Goal: Task Accomplishment & Management: Manage account settings

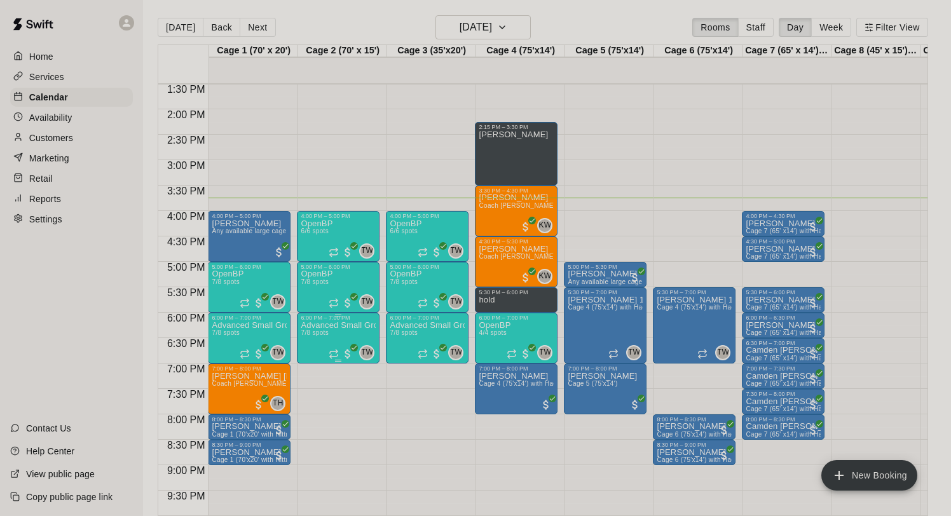
scroll to position [685, 0]
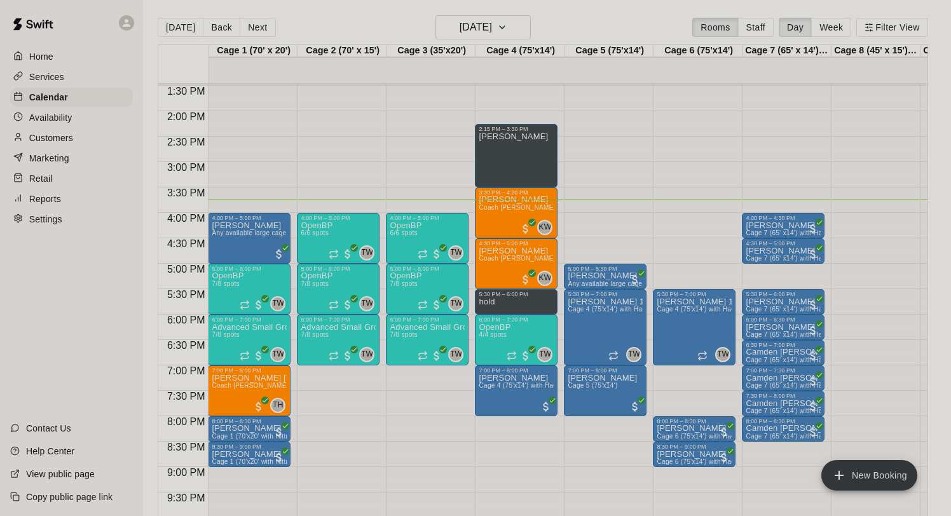
click at [58, 139] on p "Customers" at bounding box center [51, 138] width 44 height 13
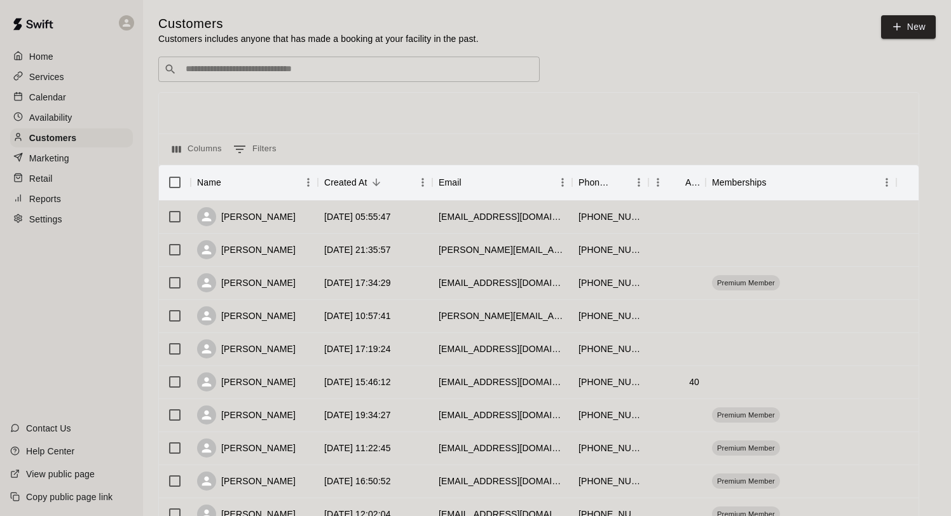
click at [339, 71] on input "Search customers by name or email" at bounding box center [358, 69] width 352 height 13
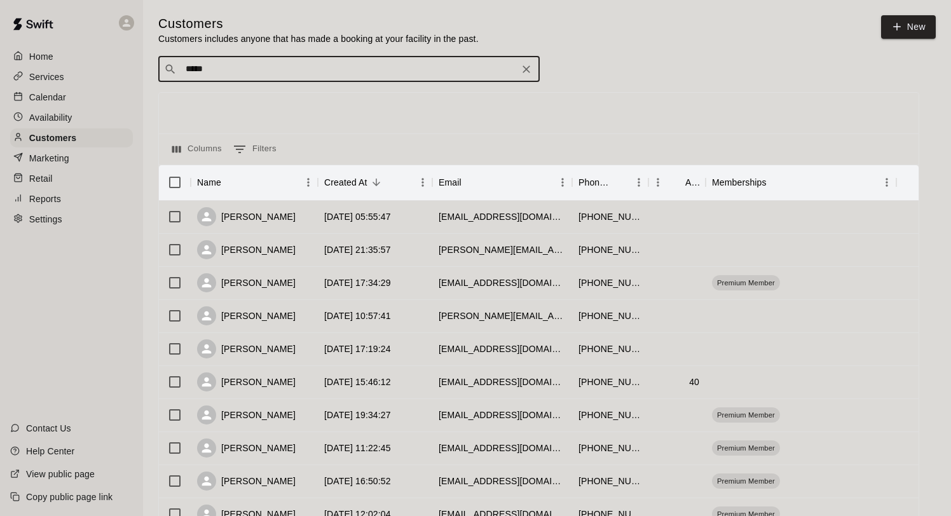
type input "*****"
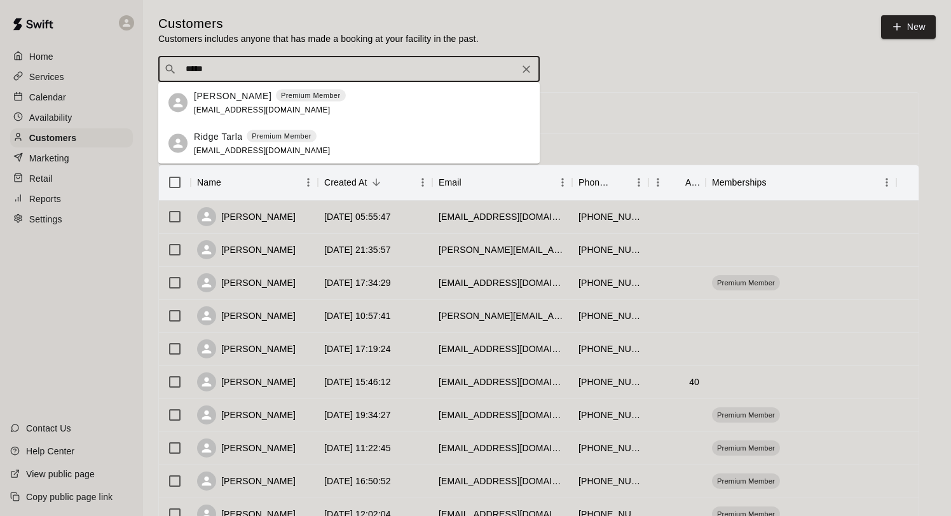
click at [221, 107] on span "[EMAIL_ADDRESS][DOMAIN_NAME]" at bounding box center [262, 109] width 137 height 9
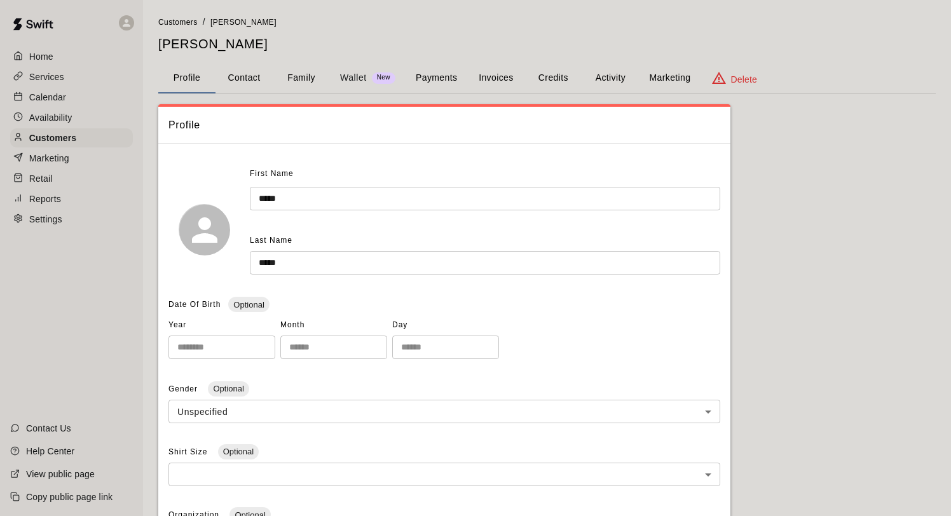
click at [608, 85] on button "Activity" at bounding box center [610, 78] width 57 height 31
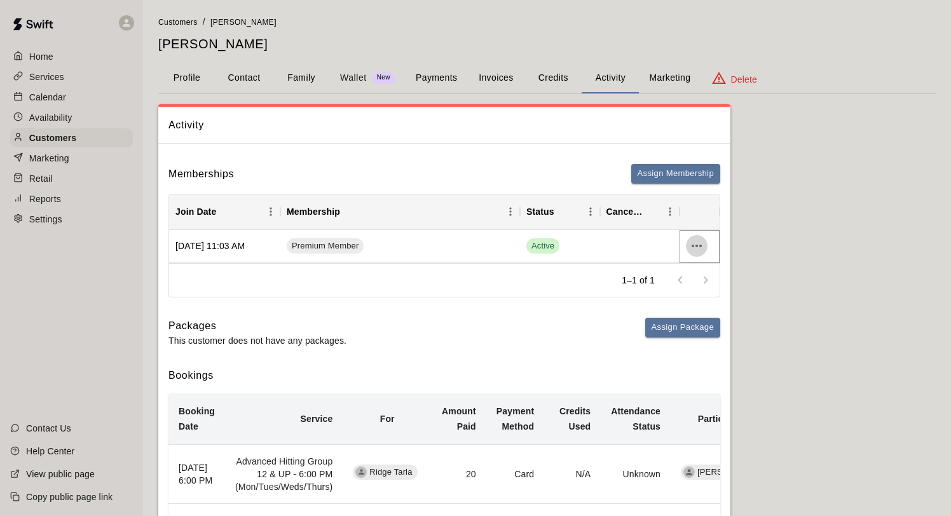
click at [690, 245] on button "more actions" at bounding box center [697, 246] width 22 height 22
click at [697, 299] on li "Cancel" at bounding box center [722, 293] width 72 height 21
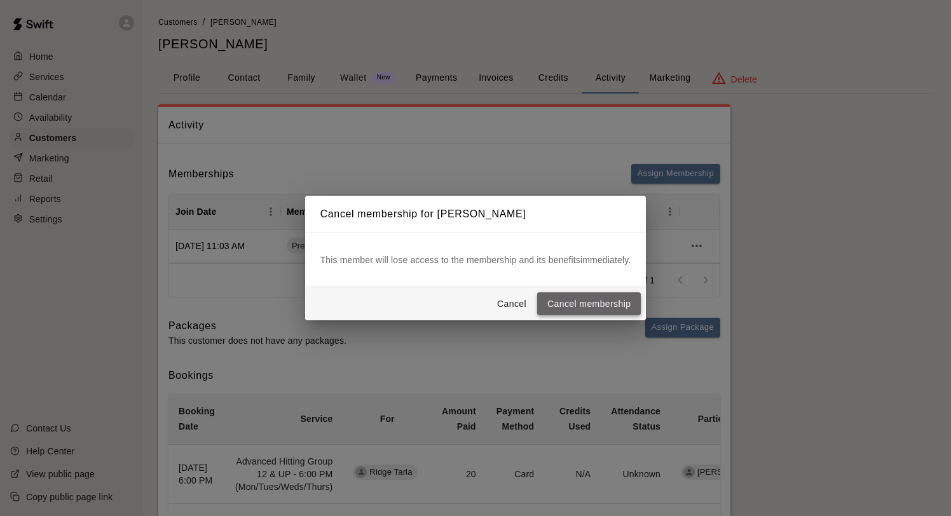
click at [591, 301] on button "Cancel membership" at bounding box center [589, 304] width 104 height 24
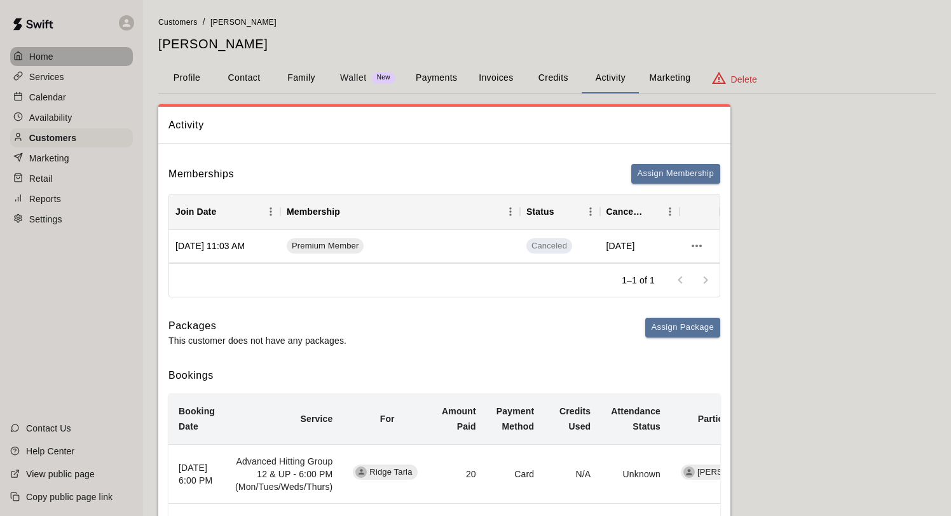
click at [34, 52] on p "Home" at bounding box center [41, 56] width 24 height 13
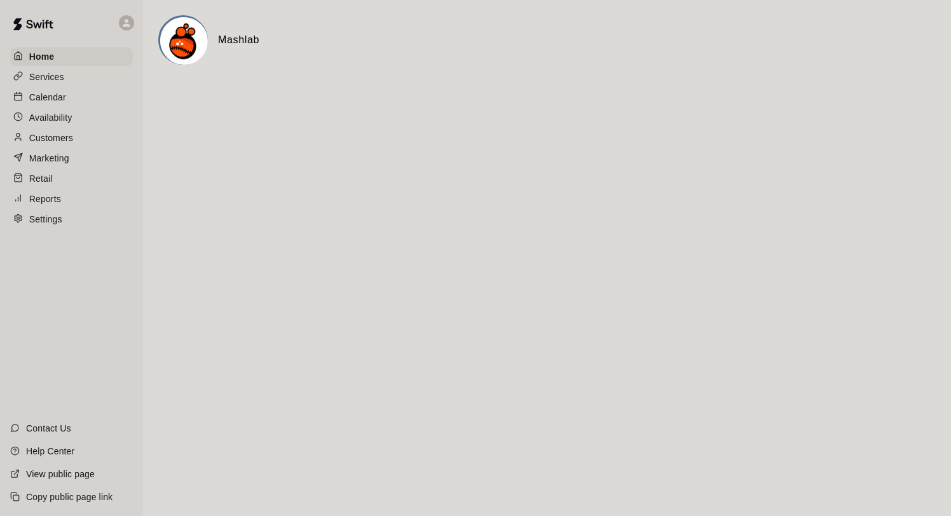
click at [52, 95] on p "Calendar" at bounding box center [47, 97] width 37 height 13
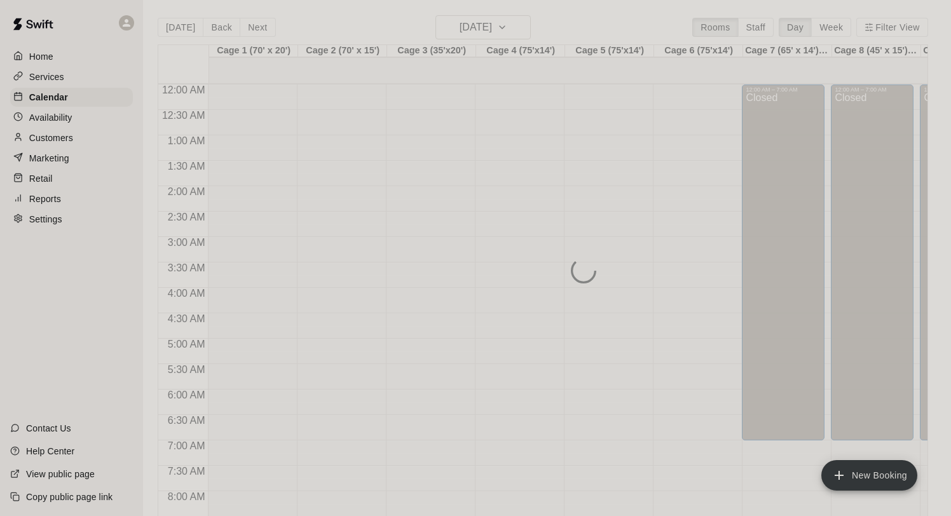
scroll to position [737, 0]
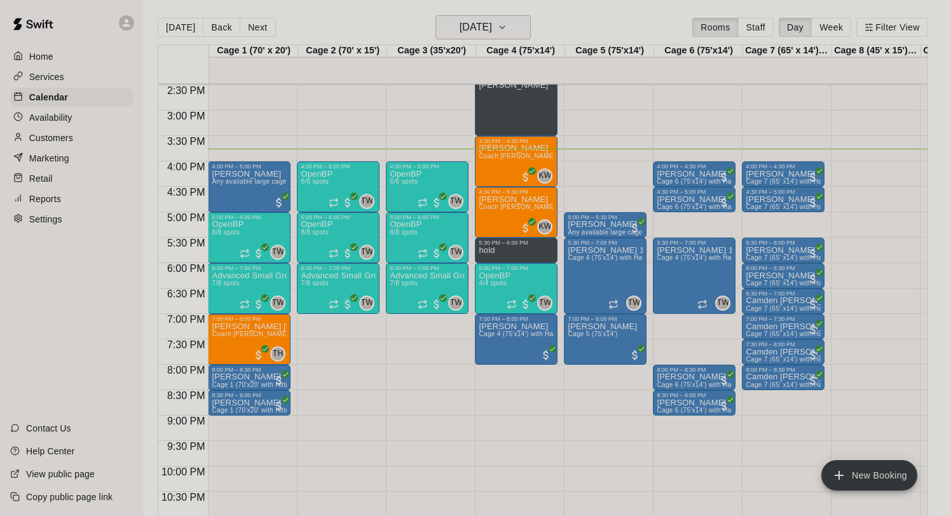
click at [472, 24] on h6 "[DATE]" at bounding box center [476, 27] width 32 height 18
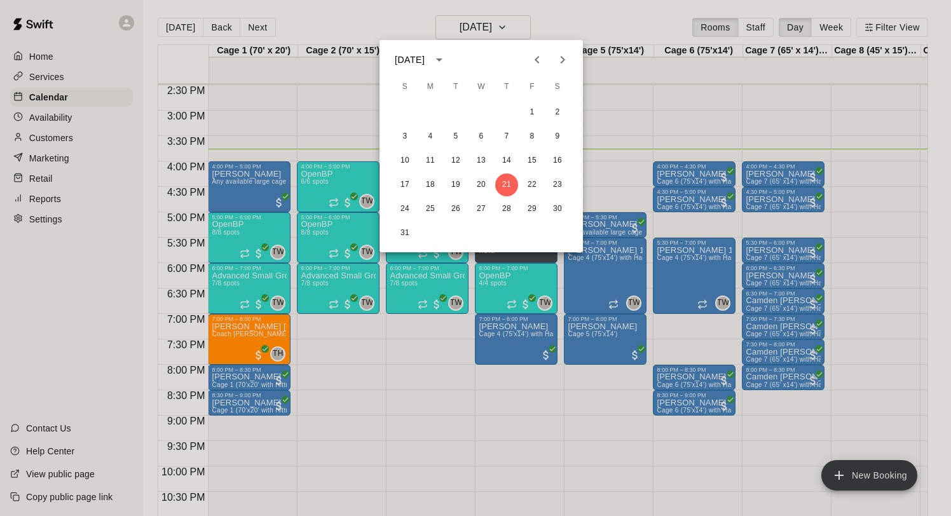
click at [562, 63] on icon "Next month" at bounding box center [562, 59] width 15 height 15
click at [505, 185] on button "23" at bounding box center [506, 185] width 23 height 23
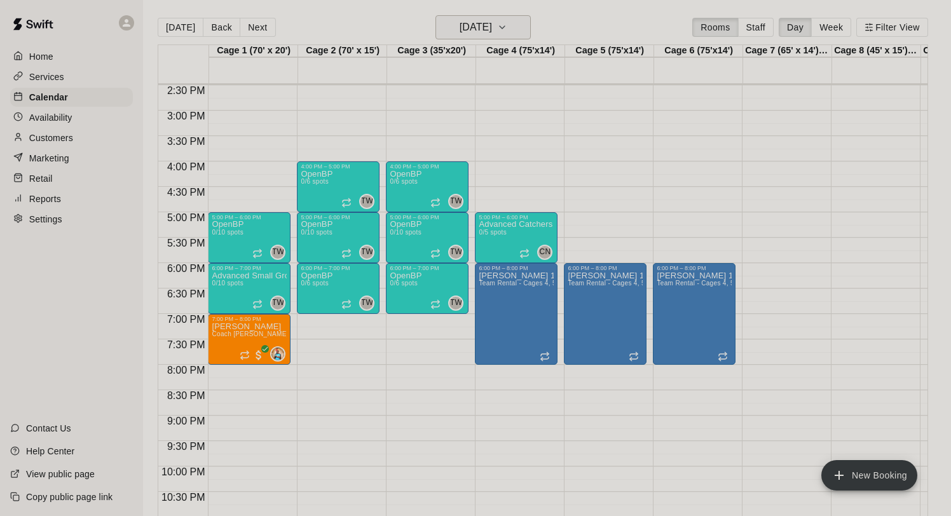
click at [507, 26] on icon "button" at bounding box center [502, 27] width 10 height 15
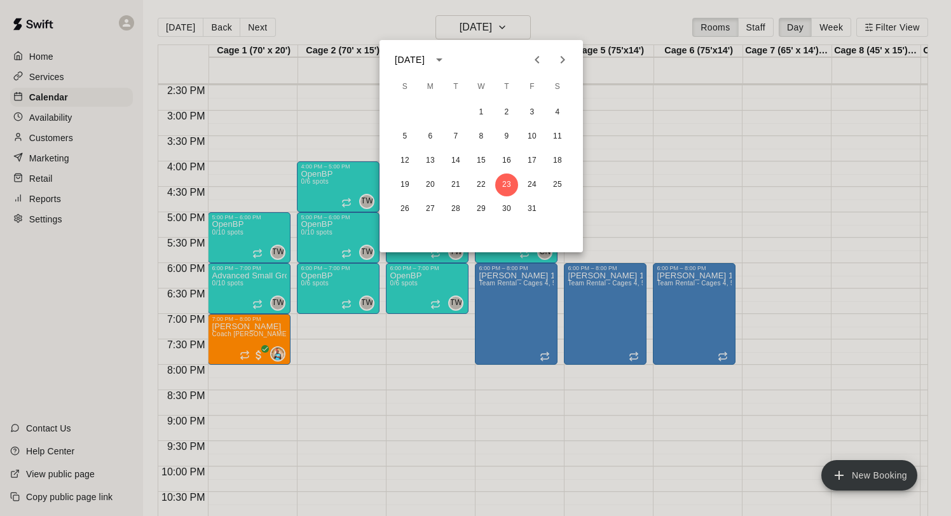
click at [566, 64] on icon "Next month" at bounding box center [562, 59] width 15 height 15
click at [510, 140] on button "6" at bounding box center [506, 136] width 23 height 23
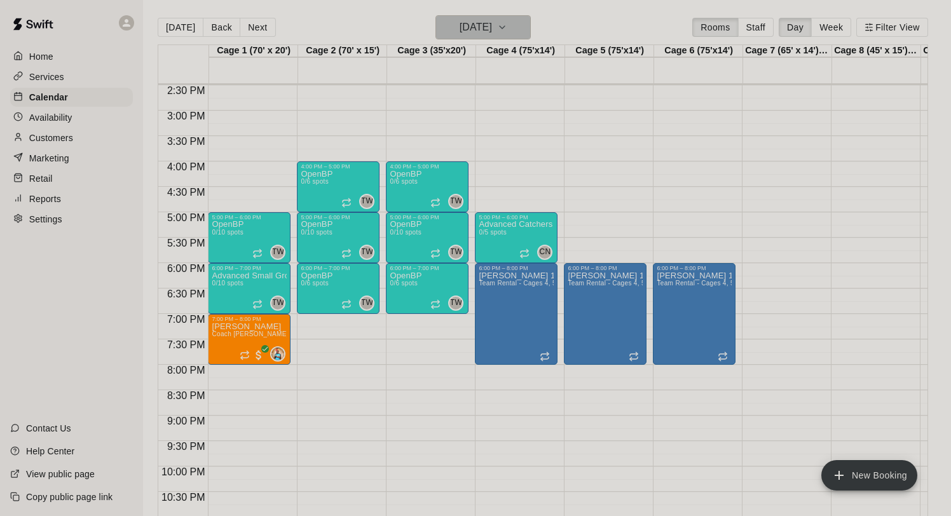
click at [514, 32] on button "[DATE]" at bounding box center [482, 27] width 95 height 24
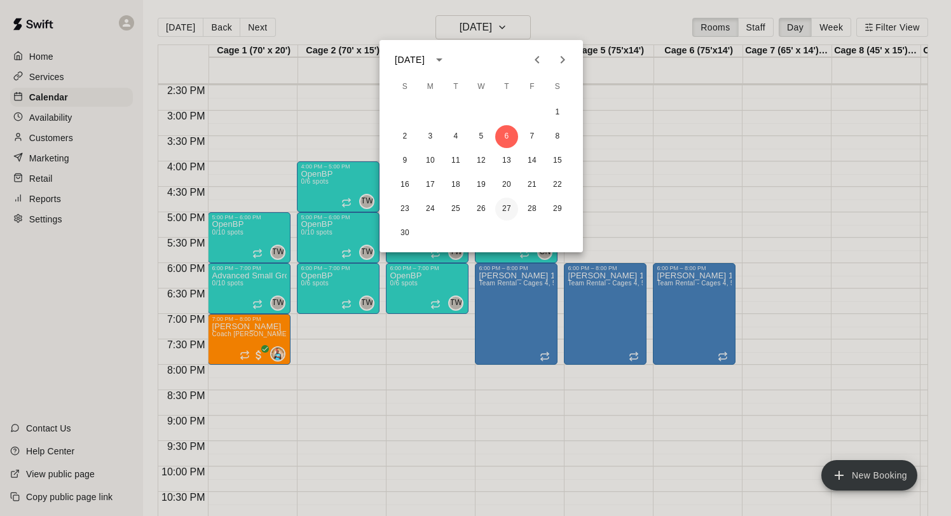
click at [512, 208] on button "27" at bounding box center [506, 209] width 23 height 23
